Goal: Task Accomplishment & Management: Complete application form

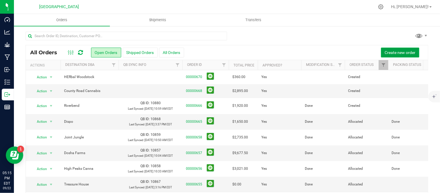
click at [403, 48] on button "Create new order" at bounding box center [400, 53] width 38 height 10
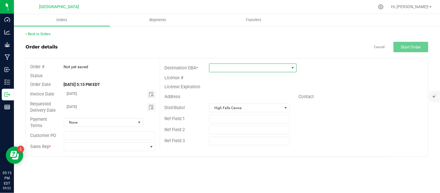
click at [265, 70] on span at bounding box center [249, 68] width 80 height 8
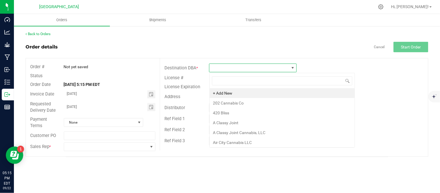
scroll to position [9, 87]
type input "Guar"
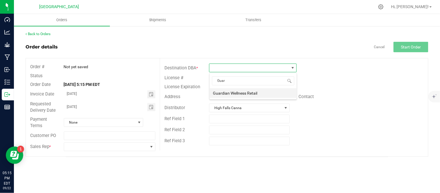
click at [245, 96] on li "Guardian Wellness Retail" at bounding box center [253, 93] width 87 height 10
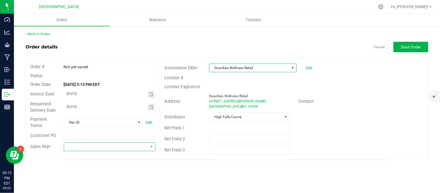
click at [118, 146] on span at bounding box center [106, 147] width 84 height 8
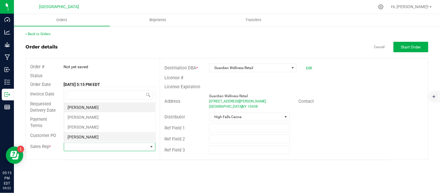
scroll to position [9, 91]
click at [72, 115] on li "[PERSON_NAME]" at bounding box center [109, 117] width 91 height 10
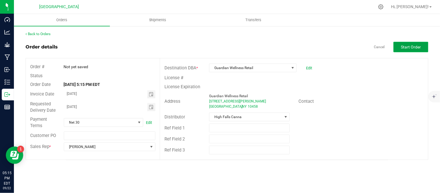
click at [409, 47] on span "Start Order" at bounding box center [411, 47] width 20 height 5
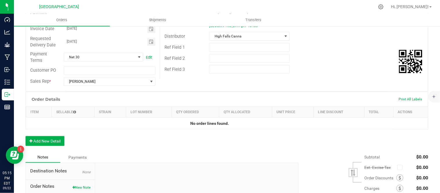
scroll to position [97, 0]
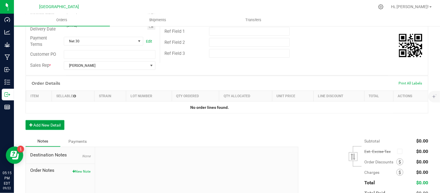
click at [49, 126] on button "Add New Detail" at bounding box center [45, 125] width 39 height 10
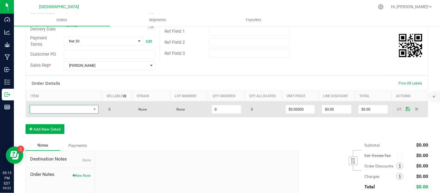
click at [56, 110] on span "NO DATA FOUND" at bounding box center [60, 109] width 61 height 8
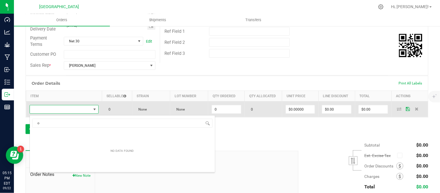
scroll to position [9, 66]
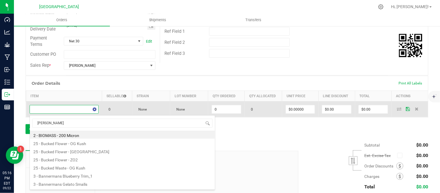
type input "og kush"
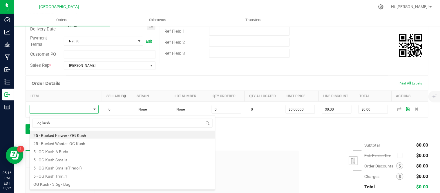
scroll to position [7, 0]
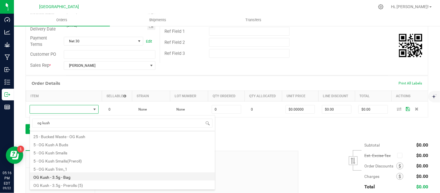
click at [66, 177] on li "OG Kush - 3.5g - Bag" at bounding box center [122, 176] width 185 height 8
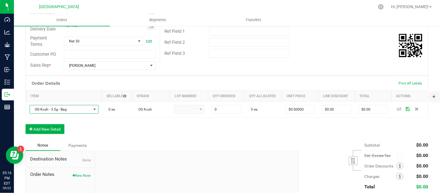
type input "0 ea"
type input "$15.00000"
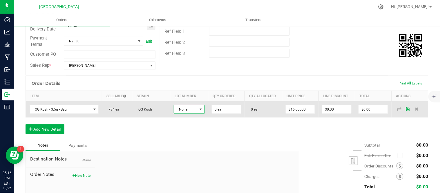
click at [180, 108] on span "None" at bounding box center [185, 109] width 23 height 8
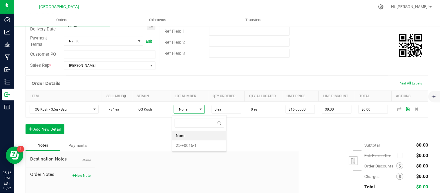
scroll to position [9, 30]
click at [191, 145] on li "25-F0016-1" at bounding box center [199, 145] width 54 height 10
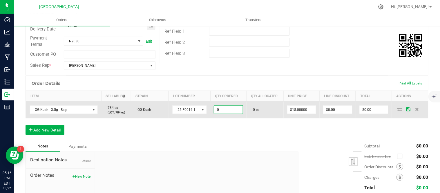
click at [221, 112] on input "0" at bounding box center [228, 109] width 29 height 8
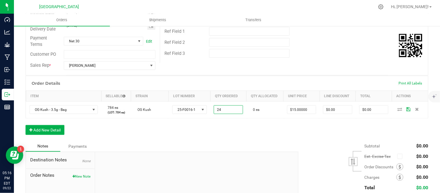
type input "24 ea"
type input "$360.00"
click at [256, 135] on div "Order Details Print All Labels Item Sellable Strain Lot Number Qty Ordered Qty …" at bounding box center [227, 108] width 403 height 65
click at [54, 132] on button "Add New Detail" at bounding box center [45, 130] width 39 height 10
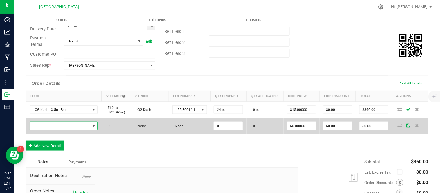
click at [54, 127] on span "NO DATA FOUND" at bounding box center [60, 126] width 61 height 8
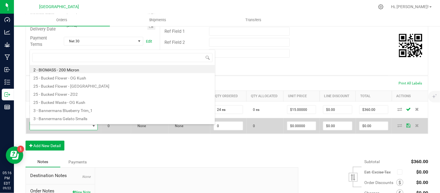
scroll to position [9, 66]
type input "dynamic"
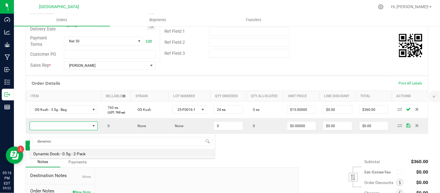
click at [55, 156] on li "Dynamic Doob - 0.5g - 2-Pack" at bounding box center [122, 153] width 185 height 8
type input "0 ea"
type input "$6.00000"
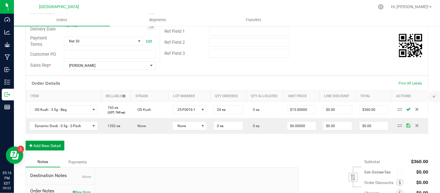
click at [51, 148] on button "Add New Detail" at bounding box center [45, 146] width 39 height 10
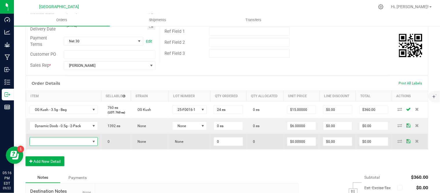
click at [55, 141] on span "NO DATA FOUND" at bounding box center [60, 141] width 61 height 8
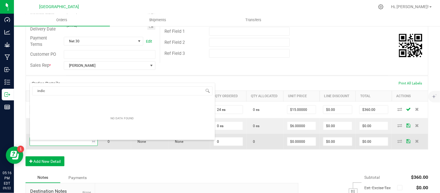
type input "indica"
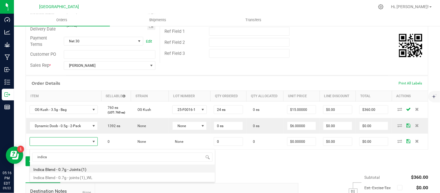
click at [70, 168] on li "Indica Blend - 0.7g - Joints (1)" at bounding box center [122, 168] width 185 height 8
type input "0 ea"
type input "$3.50000"
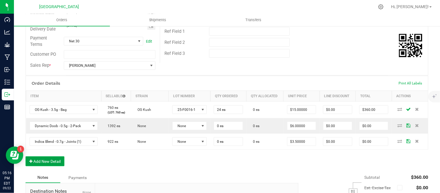
click at [47, 160] on button "Add New Detail" at bounding box center [45, 161] width 39 height 10
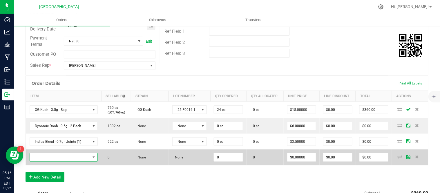
click at [47, 159] on span "NO DATA FOUND" at bounding box center [60, 157] width 61 height 8
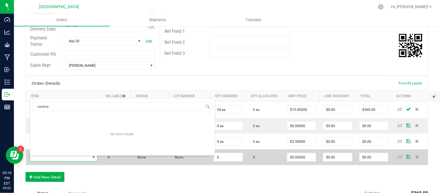
type input "sativa"
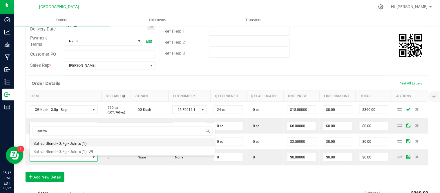
click at [62, 141] on li "Sativa Blend - 0.7g - Joints (1)" at bounding box center [122, 142] width 185 height 8
type input "0 ea"
type input "$3.50000"
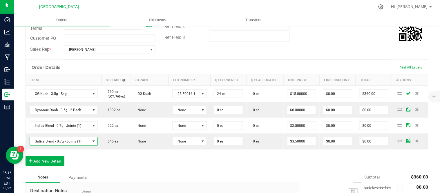
scroll to position [129, 0]
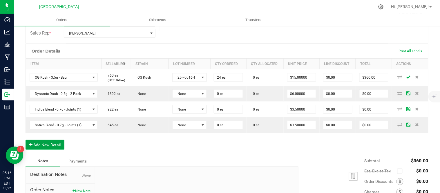
click at [48, 143] on button "Add New Detail" at bounding box center [45, 145] width 39 height 10
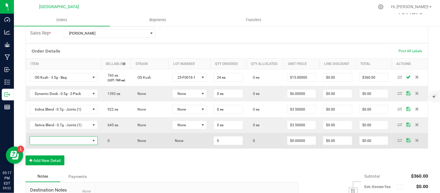
click at [42, 143] on span "NO DATA FOUND" at bounding box center [60, 141] width 61 height 8
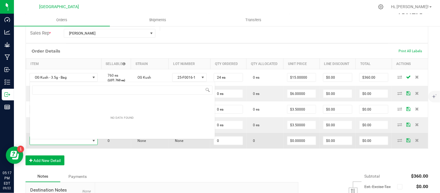
scroll to position [9, 66]
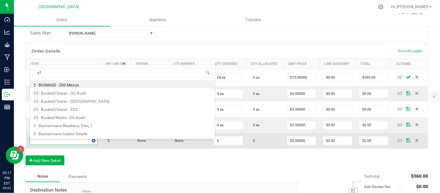
type input "g13"
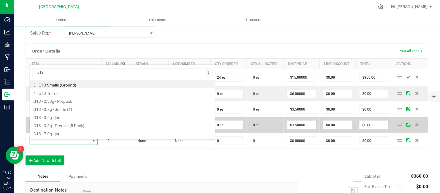
click at [65, 126] on li "G13 - 3.5g - Prerolls (5 Pack)" at bounding box center [122, 125] width 185 height 8
type input "0 ea"
type input "$15.00000"
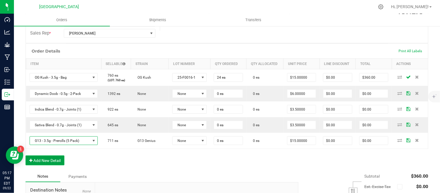
click at [43, 163] on button "Add New Detail" at bounding box center [45, 160] width 39 height 10
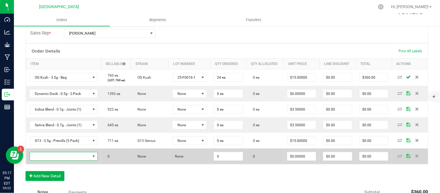
click at [43, 157] on span "NO DATA FOUND" at bounding box center [60, 156] width 61 height 8
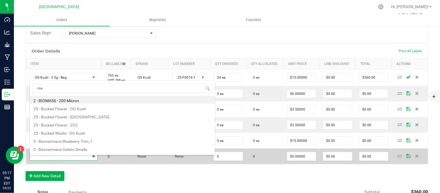
type input "mac"
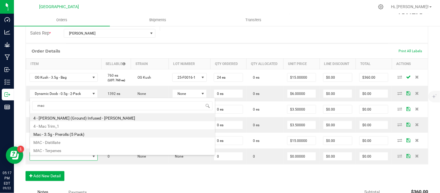
click at [61, 134] on li "Mac - 3.5g - Prerolls (5 Pack)" at bounding box center [122, 133] width 185 height 8
type input "0 ea"
type input "$15.00000"
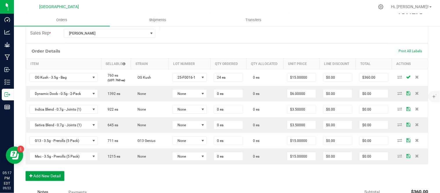
click at [39, 178] on button "Add New Detail" at bounding box center [45, 176] width 39 height 10
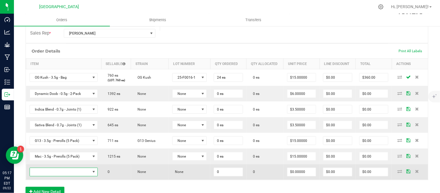
click at [39, 174] on span "NO DATA FOUND" at bounding box center [60, 172] width 61 height 8
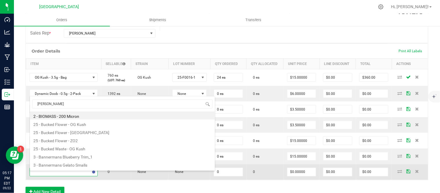
type input "og kush"
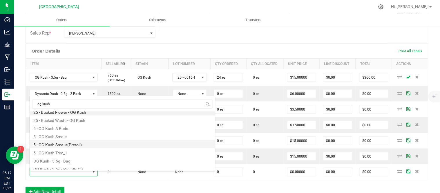
scroll to position [7, 0]
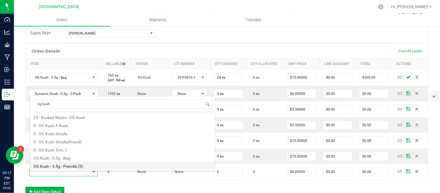
click at [73, 164] on li "OG Kush - 3.5g - Prerolls (5)" at bounding box center [122, 165] width 185 height 8
type input "0 ea"
type input "$15.00000"
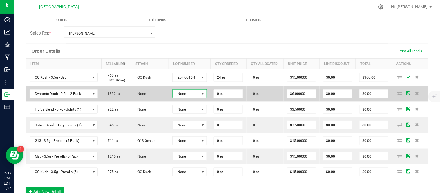
click at [195, 93] on span "None" at bounding box center [185, 94] width 27 height 8
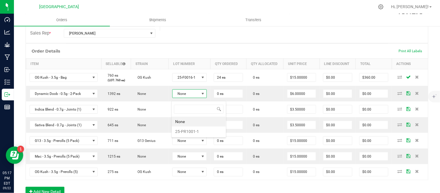
scroll to position [9, 34]
click at [187, 132] on li "25-PR1001-1" at bounding box center [199, 131] width 54 height 10
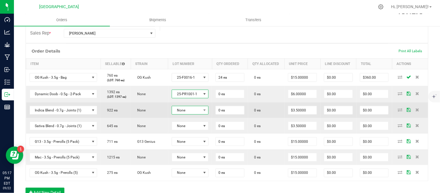
click at [187, 114] on span "None" at bounding box center [186, 110] width 29 height 8
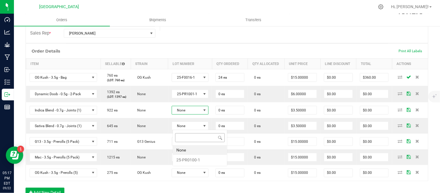
scroll to position [9, 37]
click at [188, 157] on li "25-PR0100-1" at bounding box center [200, 160] width 54 height 10
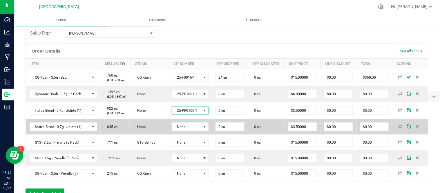
click at [189, 134] on td "None" at bounding box center [190, 127] width 44 height 16
click at [189, 131] on span "None" at bounding box center [186, 127] width 29 height 8
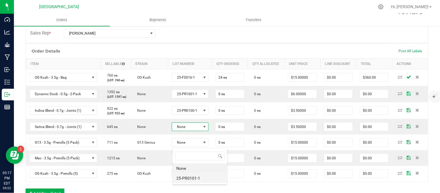
click at [192, 178] on li "25-PR0101-1" at bounding box center [200, 178] width 54 height 10
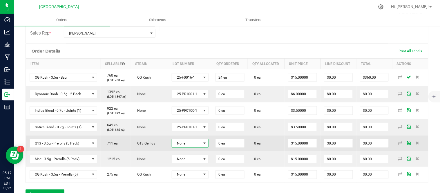
click at [192, 147] on span "None" at bounding box center [186, 143] width 29 height 8
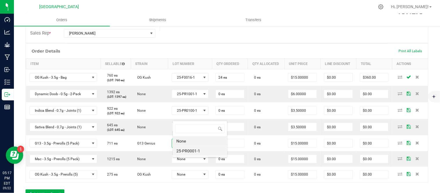
click at [191, 150] on li "25-PR0001-1" at bounding box center [200, 151] width 54 height 10
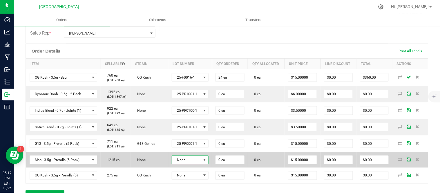
click at [192, 164] on span "None" at bounding box center [186, 160] width 29 height 8
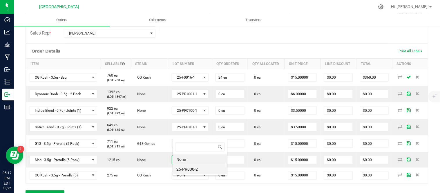
click at [193, 167] on li "25-PR000-2" at bounding box center [200, 169] width 54 height 10
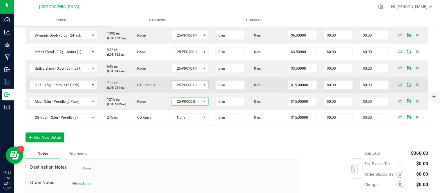
scroll to position [193, 0]
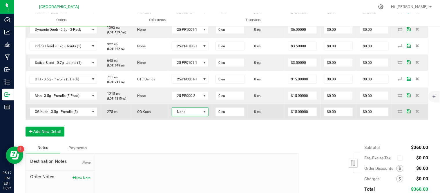
click at [193, 116] on span "None" at bounding box center [186, 112] width 29 height 8
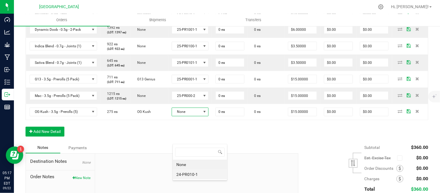
click at [194, 175] on li "24-PR010-1" at bounding box center [200, 174] width 54 height 10
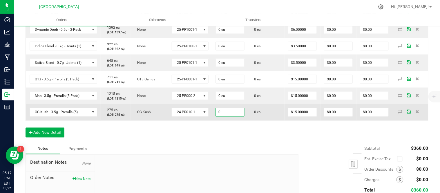
click at [227, 116] on input "0" at bounding box center [230, 112] width 28 height 8
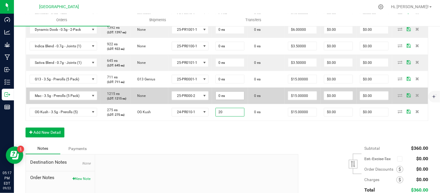
type input "20"
type input "0"
type input "20 ea"
type input "$300.00"
click at [228, 100] on input "0" at bounding box center [230, 96] width 28 height 8
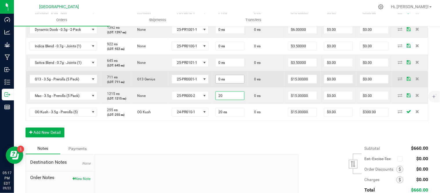
type input "20"
type input "0"
type input "20 ea"
type input "$300.00"
click at [230, 83] on input "0" at bounding box center [230, 79] width 28 height 8
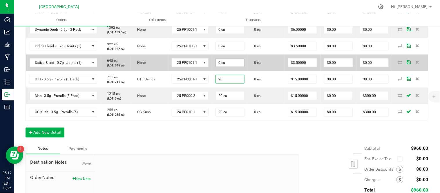
type input "20"
type input "0"
type input "20 ea"
type input "$300.00"
click at [230, 67] on input "0" at bounding box center [230, 63] width 28 height 8
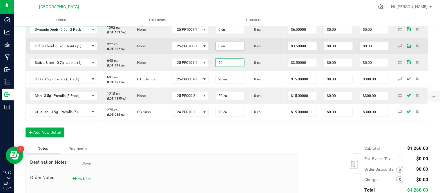
type input "50"
type input "0"
type input "50 ea"
type input "$175.00"
click at [230, 50] on input "0" at bounding box center [230, 46] width 28 height 8
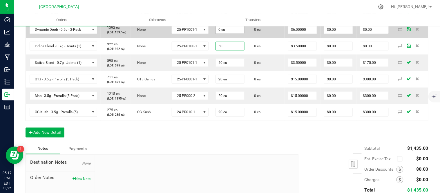
type input "50"
type input "0"
type input "50 ea"
type input "$175.00"
click at [229, 34] on input "0" at bounding box center [230, 30] width 28 height 8
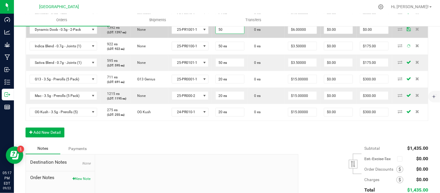
type input "50 ea"
type input "$300.00"
click at [263, 38] on td "0 ea" at bounding box center [266, 29] width 37 height 17
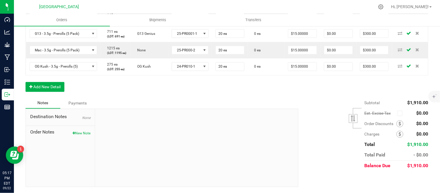
scroll to position [268, 0]
click at [326, 91] on div "Order Details Print All Labels Item Sellable Strain Lot Number Qty Ordered Qty …" at bounding box center [227, 16] width 403 height 164
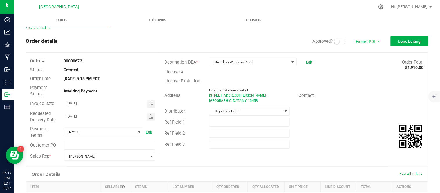
scroll to position [0, 0]
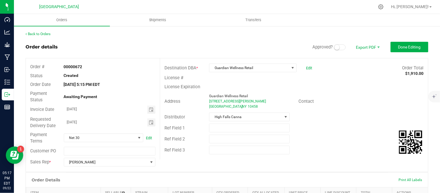
click at [334, 48] on small at bounding box center [336, 47] width 5 height 5
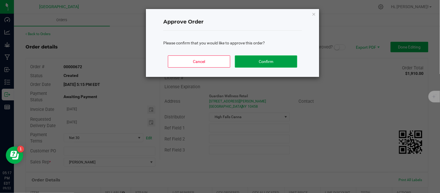
click at [277, 62] on button "Confirm" at bounding box center [266, 61] width 62 height 12
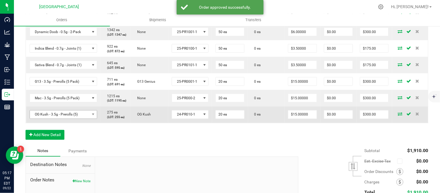
scroll to position [257, 0]
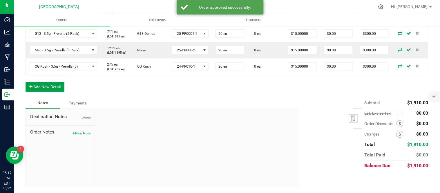
click at [47, 92] on button "Add New Detail" at bounding box center [45, 87] width 39 height 10
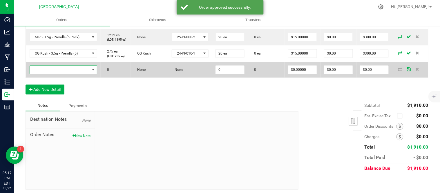
click at [47, 74] on span "NO DATA FOUND" at bounding box center [60, 70] width 60 height 8
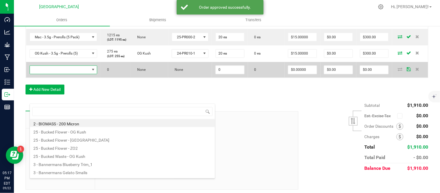
scroll to position [9, 66]
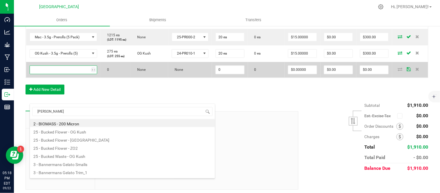
type input "og kush"
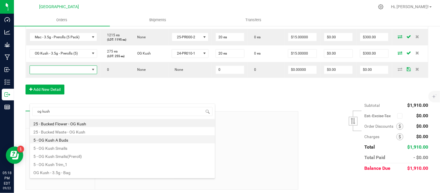
scroll to position [7, 0]
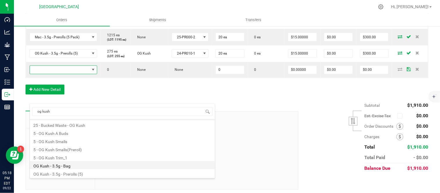
click at [68, 165] on li "OG Kush - 3.5g - Bag" at bounding box center [122, 165] width 185 height 8
type input "0 ea"
type input "$15.00000"
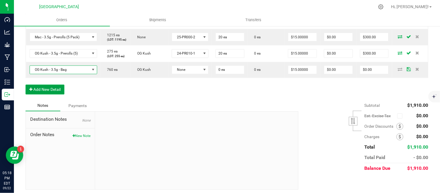
click at [39, 94] on button "Add New Detail" at bounding box center [45, 90] width 39 height 10
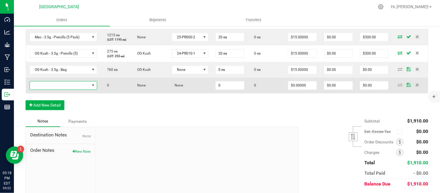
click at [53, 90] on span "NO DATA FOUND" at bounding box center [60, 85] width 60 height 8
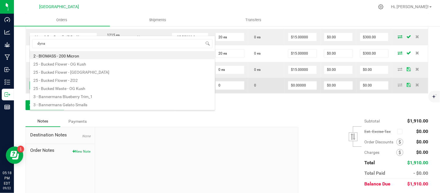
type input "dynam"
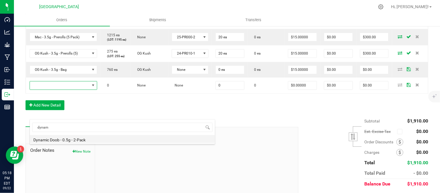
click at [54, 139] on li "Dynamic Doob - 0.5g - 2-Pack" at bounding box center [122, 139] width 185 height 8
type input "0 ea"
type input "$6.00000"
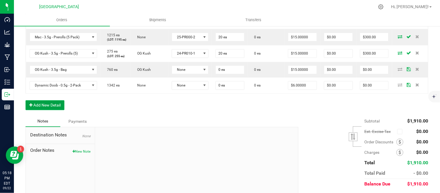
click at [46, 110] on button "Add New Detail" at bounding box center [45, 105] width 39 height 10
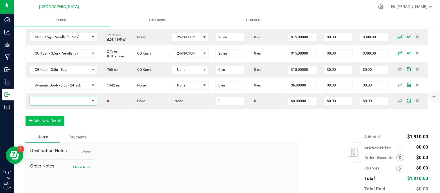
click at [44, 105] on span "NO DATA FOUND" at bounding box center [60, 101] width 60 height 8
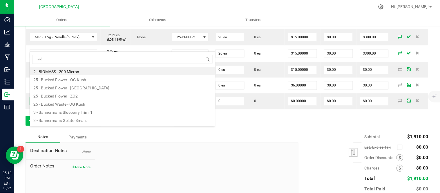
type input "indi"
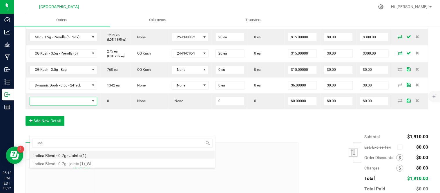
click at [46, 154] on li "Indica Blend - 0.7g - Joints (1)" at bounding box center [122, 154] width 185 height 8
type input "0 ea"
type input "$3.50000"
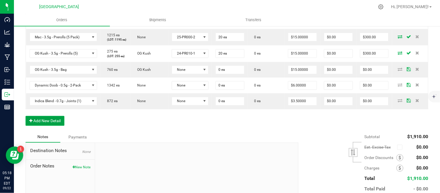
click at [42, 126] on button "Add New Detail" at bounding box center [45, 121] width 39 height 10
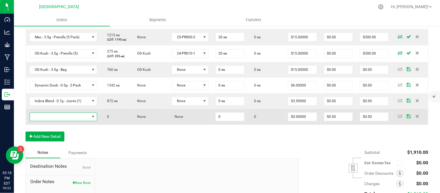
click at [45, 121] on span "NO DATA FOUND" at bounding box center [60, 117] width 60 height 8
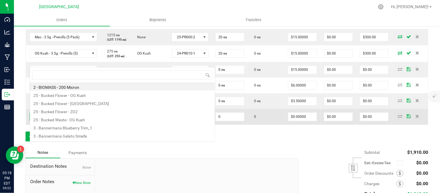
scroll to position [0, 0]
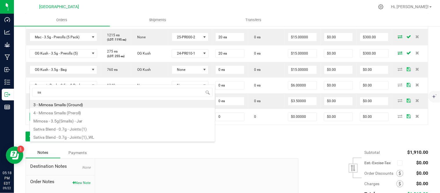
type input "sat"
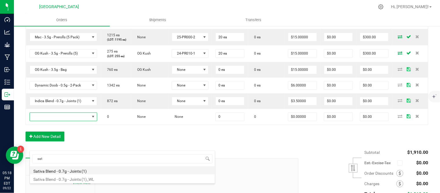
click at [66, 171] on li "Sativa Blend - 0.7g - Joints (1)" at bounding box center [122, 170] width 185 height 8
type input "0 ea"
type input "$3.50000"
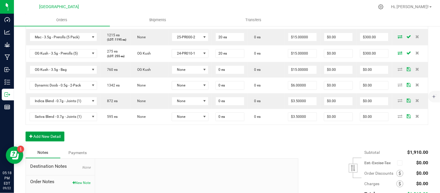
click at [48, 141] on button "Add New Detail" at bounding box center [45, 137] width 39 height 10
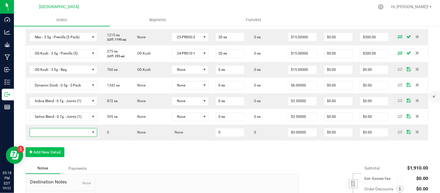
click at [46, 137] on span "NO DATA FOUND" at bounding box center [60, 132] width 60 height 8
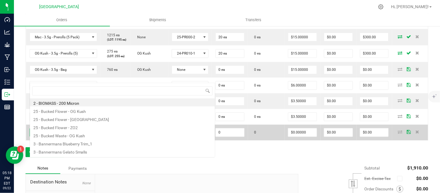
scroll to position [28974, 28918]
type input "g13"
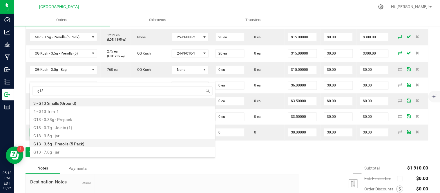
click at [63, 144] on li "G13 - 3.5g - Prerolls (5 Pack)" at bounding box center [122, 143] width 185 height 8
type input "0 ea"
type input "$15.00000"
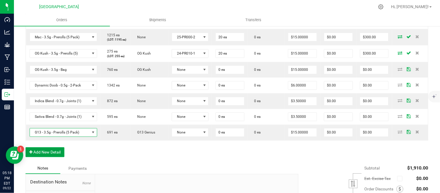
click at [49, 157] on button "Add New Detail" at bounding box center [45, 152] width 39 height 10
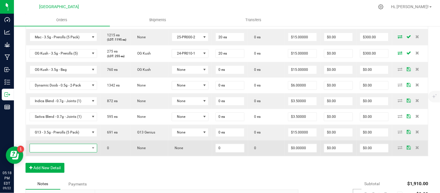
click at [49, 152] on span "NO DATA FOUND" at bounding box center [60, 148] width 60 height 8
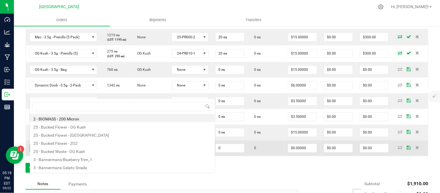
scroll to position [9, 66]
type input "mac"
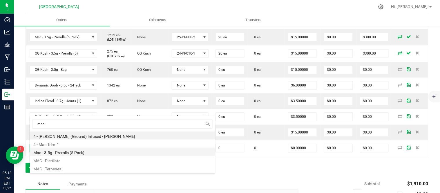
click at [67, 152] on li "Mac - 3.5g - Prerolls (5 Pack)" at bounding box center [122, 152] width 185 height 8
type input "0 ea"
type input "$15.00000"
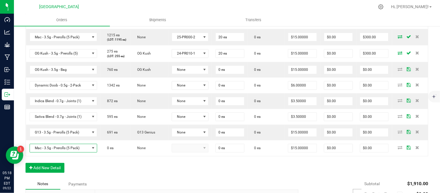
scroll to position [290, 0]
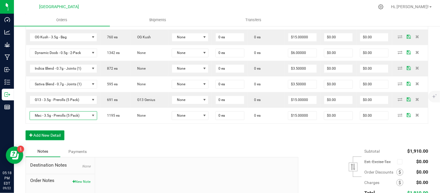
click at [44, 140] on button "Add New Detail" at bounding box center [45, 135] width 39 height 10
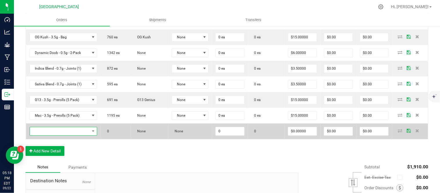
click at [45, 135] on span "NO DATA FOUND" at bounding box center [60, 131] width 60 height 8
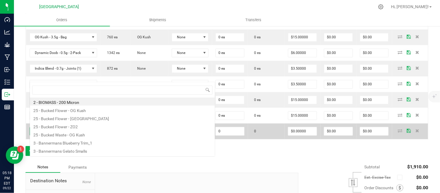
scroll to position [9, 66]
type input "og kush"
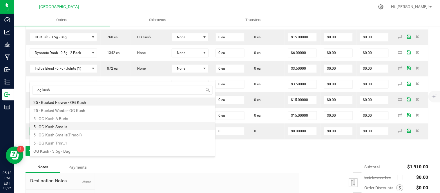
scroll to position [7, 0]
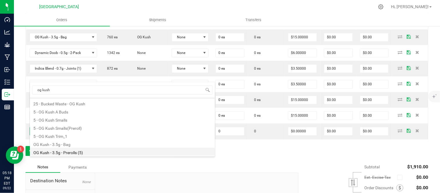
click at [74, 151] on li "OG Kush - 3.5g - Prerolls (5)" at bounding box center [122, 152] width 185 height 8
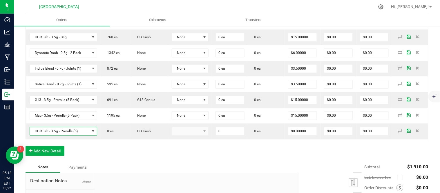
type input "0 ea"
type input "$15.00000"
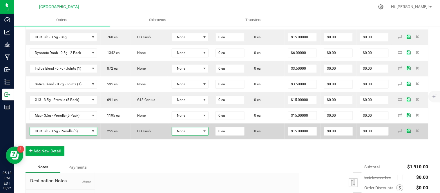
click at [190, 135] on span "None" at bounding box center [186, 131] width 29 height 8
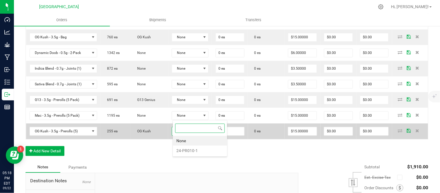
scroll to position [9, 37]
click at [190, 135] on span "None" at bounding box center [186, 131] width 29 height 8
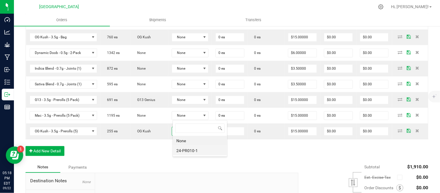
click at [190, 150] on li "24-PR010-1" at bounding box center [200, 150] width 54 height 10
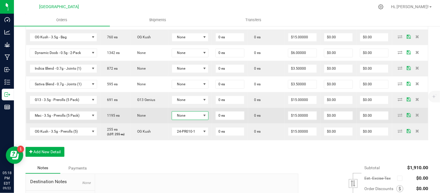
click at [190, 120] on span "None" at bounding box center [186, 116] width 29 height 8
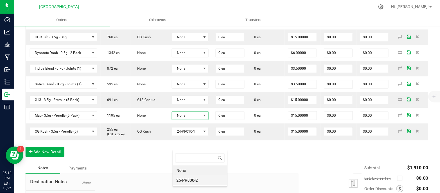
click at [193, 181] on li "25-PR000-2" at bounding box center [200, 180] width 54 height 10
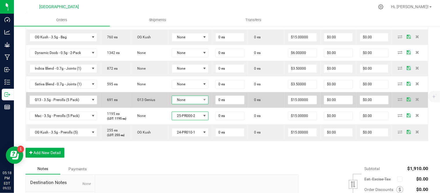
click at [189, 104] on span "None" at bounding box center [186, 100] width 29 height 8
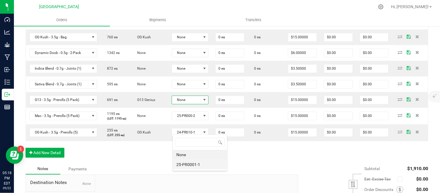
click at [187, 165] on li "25-PR0001-1" at bounding box center [200, 164] width 54 height 10
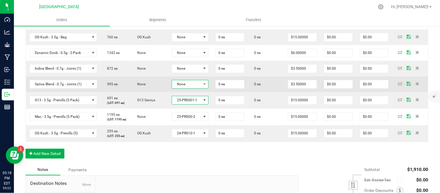
drag, startPoint x: 190, startPoint y: 112, endPoint x: 189, endPoint y: 117, distance: 4.6
click at [190, 88] on span "None" at bounding box center [186, 84] width 29 height 8
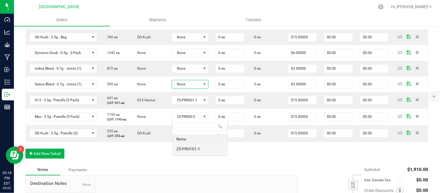
click at [188, 146] on li "25-PR0101-1" at bounding box center [200, 149] width 54 height 10
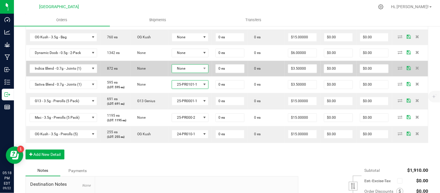
click at [194, 73] on span "None" at bounding box center [186, 69] width 29 height 8
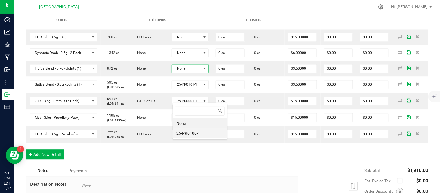
click at [192, 132] on li "25-PR0100-1" at bounding box center [200, 133] width 54 height 10
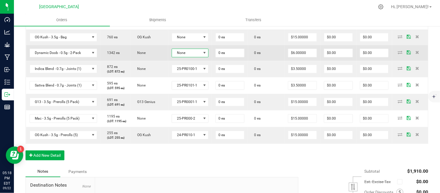
click at [196, 57] on span "None" at bounding box center [186, 53] width 29 height 8
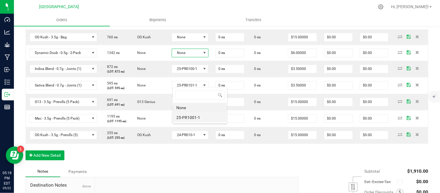
click at [189, 118] on li "25-PR1001-1" at bounding box center [200, 117] width 54 height 10
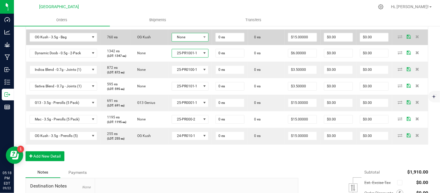
click at [190, 41] on span "None" at bounding box center [186, 37] width 29 height 8
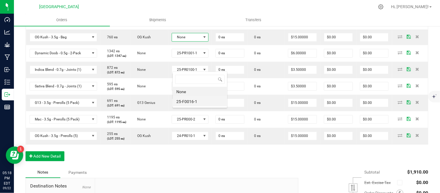
click at [185, 103] on li "25-F0016-1" at bounding box center [200, 102] width 54 height 10
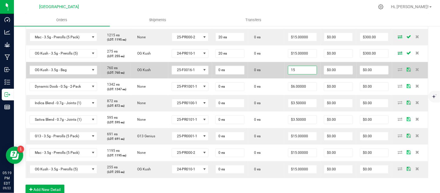
click at [302, 74] on input "15" at bounding box center [302, 70] width 28 height 8
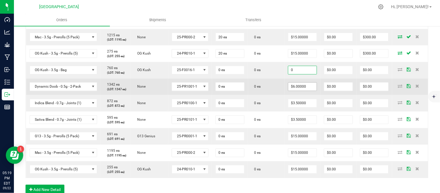
type input "$0.00000"
click at [303, 91] on input "6" at bounding box center [302, 87] width 28 height 8
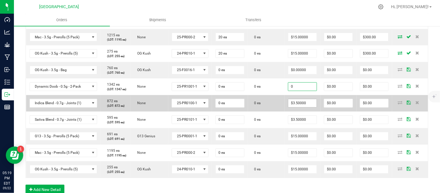
type input "$0.00000"
click at [300, 107] on input "3.5" at bounding box center [302, 103] width 28 height 8
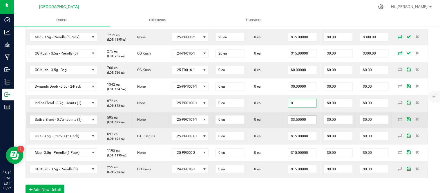
type input "$0.00000"
click at [299, 124] on input "3.5" at bounding box center [302, 120] width 28 height 8
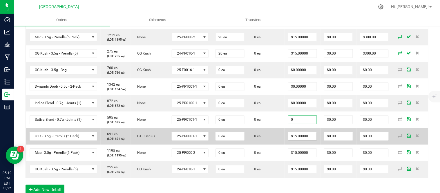
type input "$0.00000"
click at [298, 140] on input "15" at bounding box center [302, 136] width 28 height 8
type input "$0.00000"
click at [274, 145] on td "0 ea" at bounding box center [266, 136] width 37 height 17
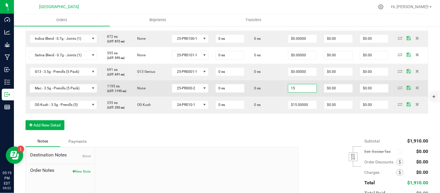
click at [301, 92] on input "15" at bounding box center [302, 88] width 28 height 8
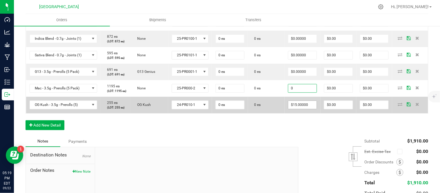
type input "$0.00000"
click at [299, 109] on input "15" at bounding box center [302, 105] width 28 height 8
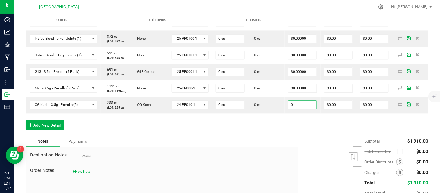
type input "$0.00000"
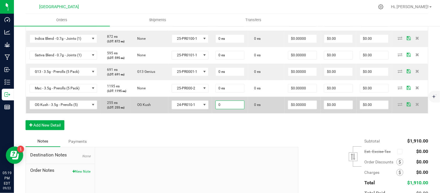
click at [233, 109] on input "0" at bounding box center [230, 105] width 28 height 8
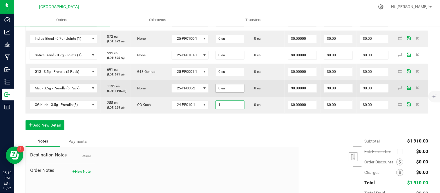
type input "1"
type input "0"
type input "1 ea"
click at [233, 92] on input "0" at bounding box center [230, 88] width 28 height 8
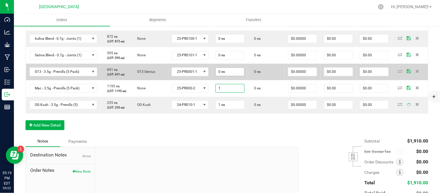
type input "1"
type input "0"
type input "1 ea"
click at [232, 76] on input "0" at bounding box center [230, 72] width 28 height 8
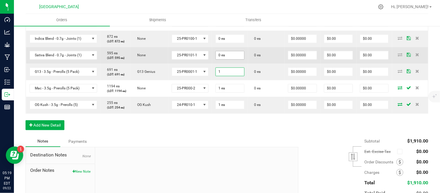
type input "1"
type input "0"
type input "1 ea"
click at [231, 59] on input "0" at bounding box center [230, 55] width 28 height 8
type input "6"
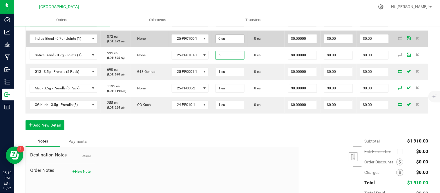
type input "5"
type input "0"
type input "5 ea"
drag, startPoint x: 227, startPoint y: 79, endPoint x: 227, endPoint y: 76, distance: 2.9
click at [227, 43] on input "0" at bounding box center [230, 38] width 28 height 8
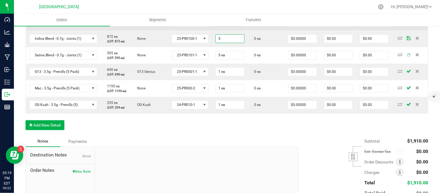
type input "5"
type input "0"
type input "5 ea"
click at [227, 26] on input "0" at bounding box center [230, 22] width 28 height 8
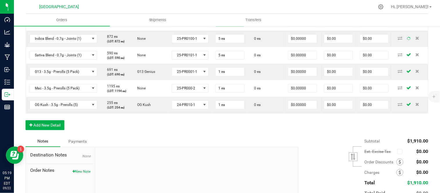
type input "5"
type input "0"
type input "5 ea"
click at [231, 10] on input "0" at bounding box center [230, 5] width 28 height 8
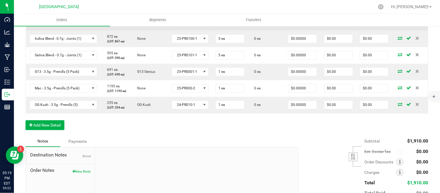
type input "2 ea"
click at [272, 30] on td "0 ea" at bounding box center [266, 22] width 37 height 17
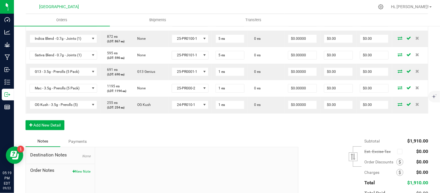
click at [226, 10] on input "2" at bounding box center [230, 5] width 28 height 8
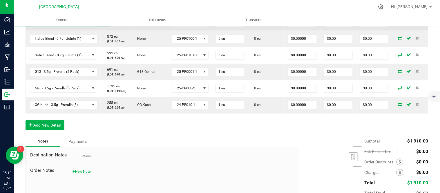
type input "1 ea"
click at [271, 30] on td "0 ea" at bounding box center [266, 22] width 37 height 17
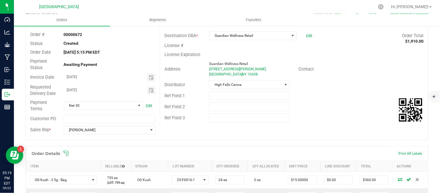
scroll to position [0, 0]
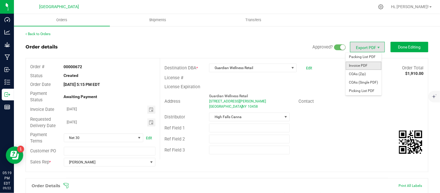
click at [362, 66] on span "Invoice PDF" at bounding box center [363, 65] width 36 height 8
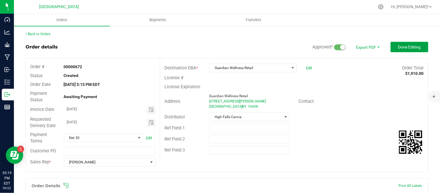
click at [412, 46] on span "Done Editing" at bounding box center [409, 47] width 23 height 5
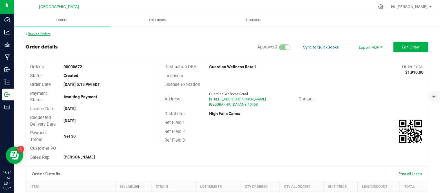
click at [39, 34] on link "Back to Orders" at bounding box center [38, 34] width 25 height 4
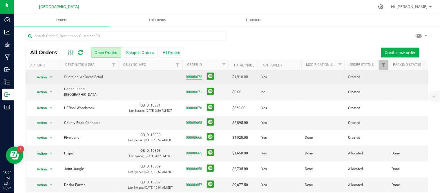
click at [193, 78] on link "00000672" at bounding box center [194, 77] width 16 height 6
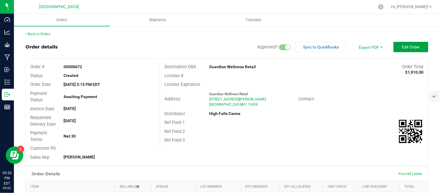
click at [402, 46] on span "Edit Order" at bounding box center [411, 47] width 18 height 5
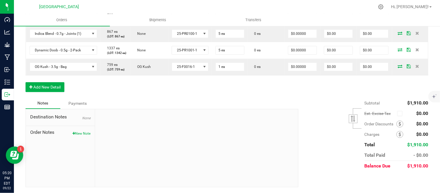
scroll to position [412, 0]
click at [399, 126] on icon at bounding box center [400, 124] width 2 height 4
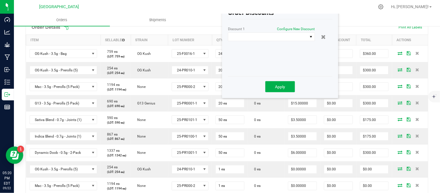
scroll to position [123, 0]
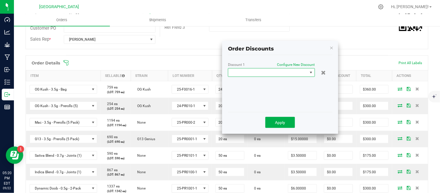
click at [282, 72] on span at bounding box center [267, 72] width 79 height 8
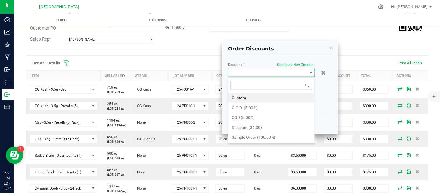
scroll to position [9, 87]
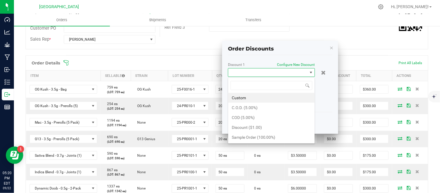
click at [291, 48] on kendo-window-titlebar "Order Discounts" at bounding box center [280, 46] width 116 height 11
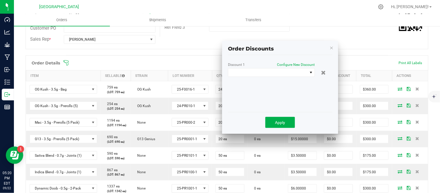
click at [328, 48] on kendo-window-titlebar "Order Discounts" at bounding box center [280, 46] width 116 height 11
click at [331, 48] on icon "button" at bounding box center [331, 47] width 4 height 7
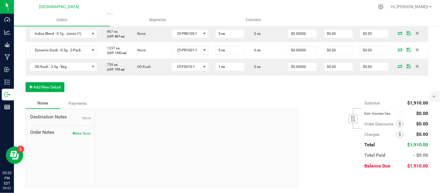
scroll to position [412, 0]
click at [399, 132] on icon at bounding box center [400, 134] width 2 height 4
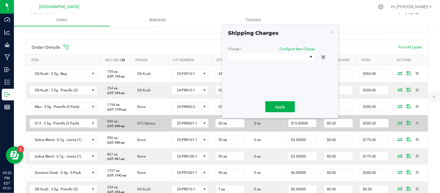
scroll to position [90, 0]
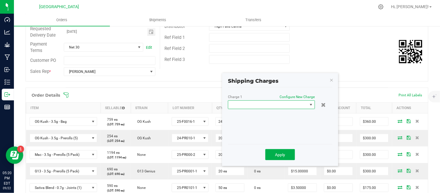
click at [292, 106] on span at bounding box center [267, 105] width 79 height 8
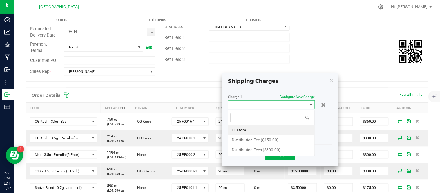
scroll to position [9, 87]
click at [263, 141] on li "Distribution Fee ($150.00)" at bounding box center [271, 140] width 86 height 10
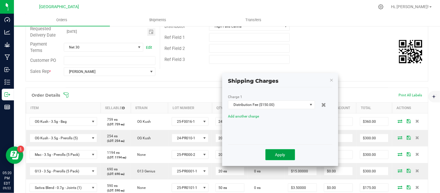
click at [275, 155] on span "Apply" at bounding box center [280, 154] width 10 height 5
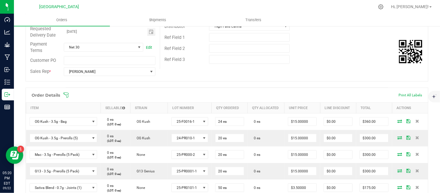
scroll to position [0, 0]
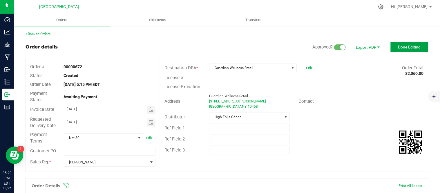
click at [399, 47] on span "Done Editing" at bounding box center [409, 47] width 23 height 5
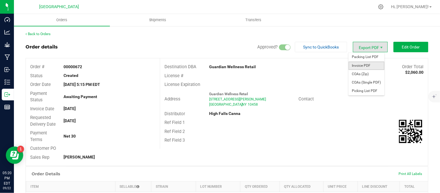
click at [361, 67] on span "Invoice PDF" at bounding box center [366, 65] width 36 height 8
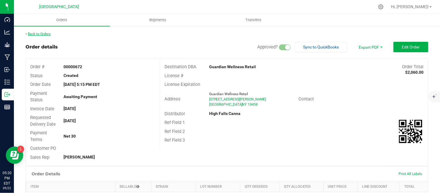
click at [37, 36] on link "Back to Orders" at bounding box center [38, 34] width 25 height 4
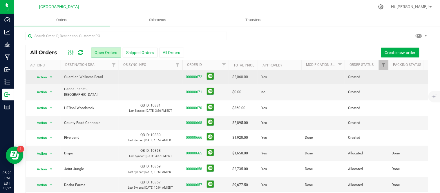
click at [318, 76] on td at bounding box center [322, 77] width 43 height 14
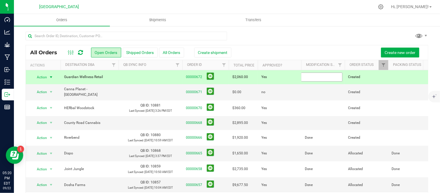
click at [318, 77] on input "text" at bounding box center [321, 76] width 41 height 9
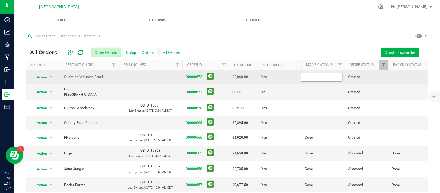
type input "Done"
click at [210, 77] on button at bounding box center [210, 75] width 7 height 7
click at [211, 77] on button at bounding box center [210, 75] width 7 height 7
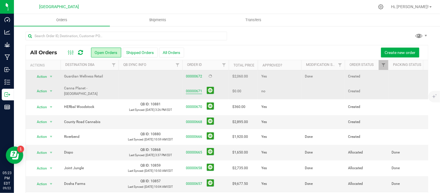
click at [192, 92] on link "00000671" at bounding box center [194, 91] width 16 height 6
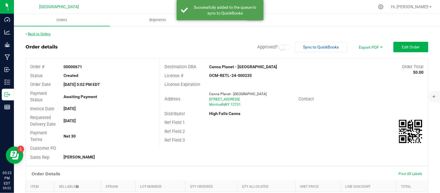
click at [42, 33] on link "Back to Orders" at bounding box center [38, 34] width 25 height 4
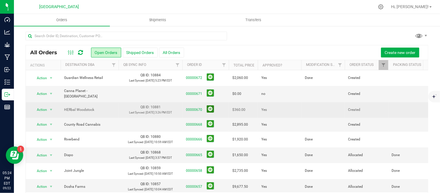
click at [210, 112] on button at bounding box center [210, 108] width 7 height 7
click at [210, 127] on button at bounding box center [210, 123] width 7 height 7
click at [308, 114] on td at bounding box center [322, 110] width 43 height 16
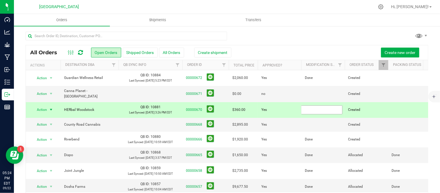
click at [308, 114] on input "text" at bounding box center [321, 109] width 41 height 9
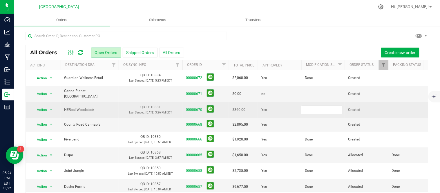
type input "Done"
